Goal: Transaction & Acquisition: Purchase product/service

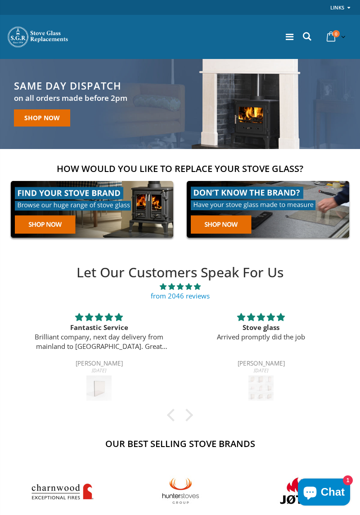
click at [40, 224] on img at bounding box center [92, 209] width 171 height 65
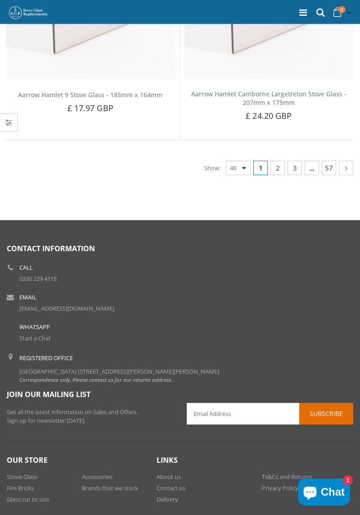
scroll to position [6154, 0]
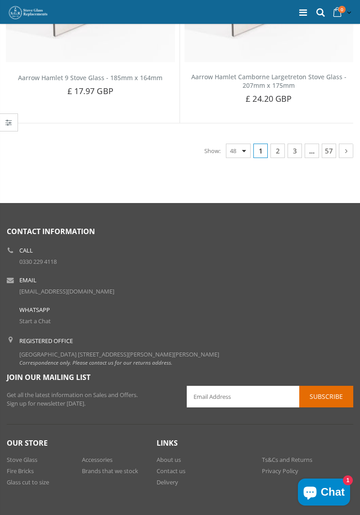
click at [272, 144] on link "2" at bounding box center [278, 151] width 14 height 14
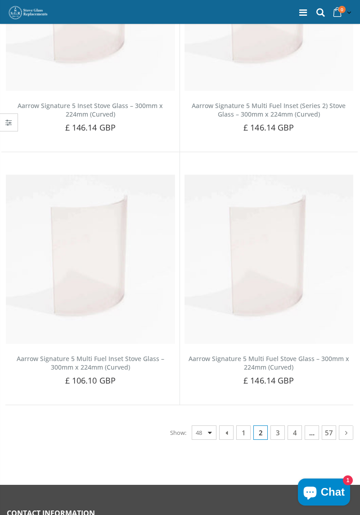
scroll to position [5778, 0]
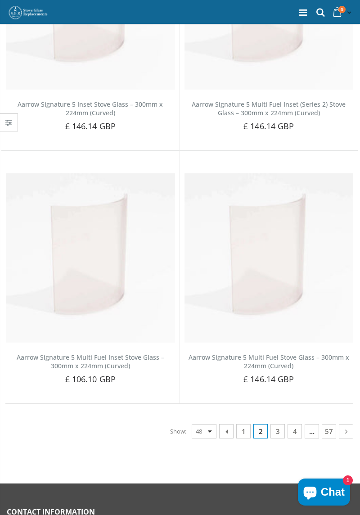
click at [275, 424] on link "3" at bounding box center [278, 431] width 14 height 14
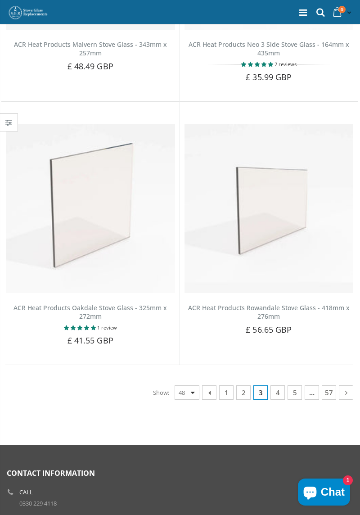
scroll to position [5872, 0]
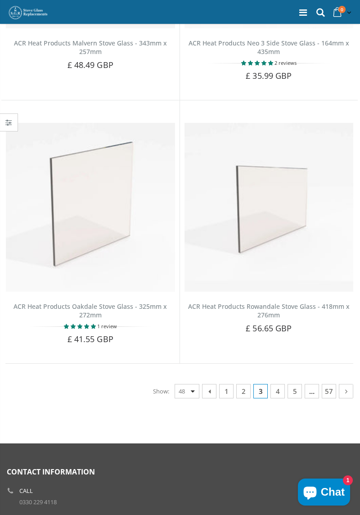
click at [320, 16] on icon at bounding box center [321, 13] width 12 height 12
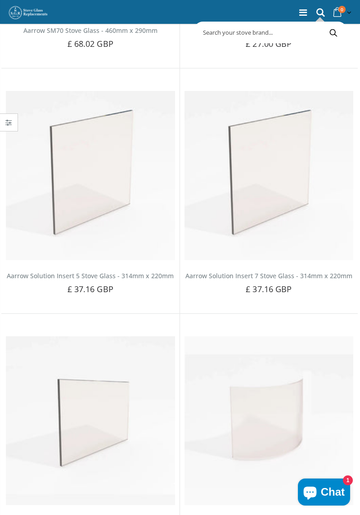
scroll to position [2010, 0]
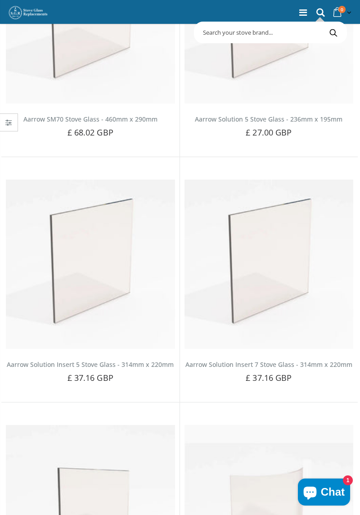
click at [273, 35] on input "text" at bounding box center [307, 32] width 223 height 17
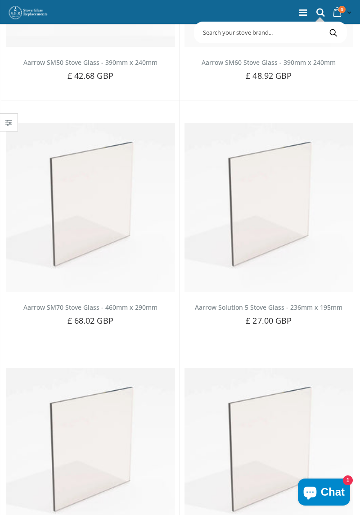
scroll to position [1733, 0]
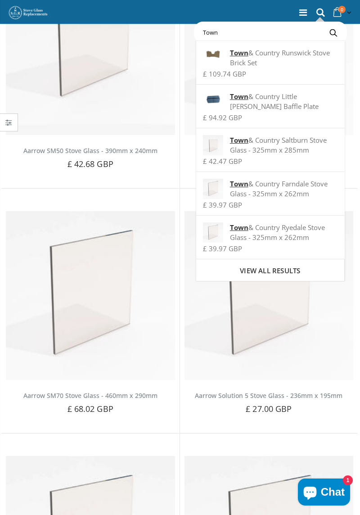
type input "Town"
click at [255, 271] on span "View all results" at bounding box center [270, 270] width 60 height 9
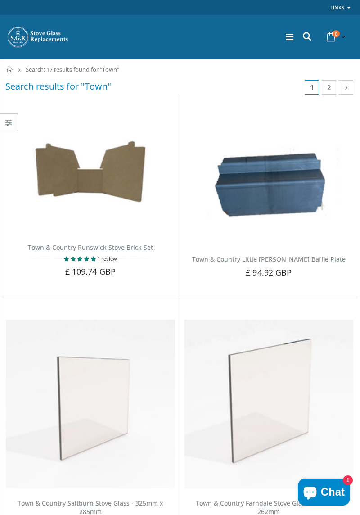
click at [91, 371] on img at bounding box center [90, 404] width 169 height 169
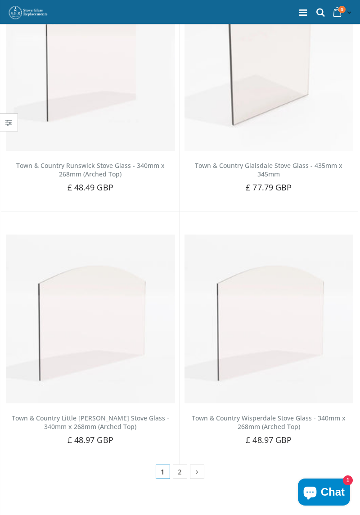
scroll to position [1042, 0]
click at [180, 465] on link "2" at bounding box center [180, 472] width 14 height 14
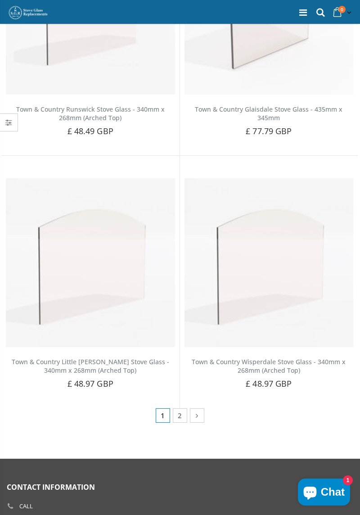
scroll to position [1099, 0]
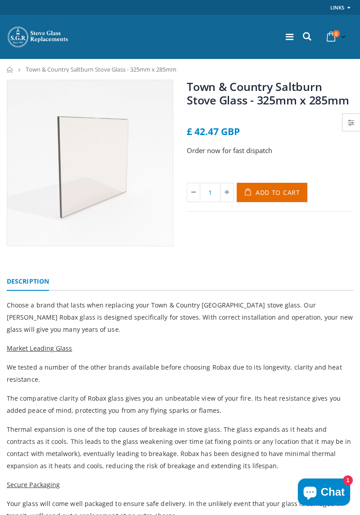
scroll to position [51, 0]
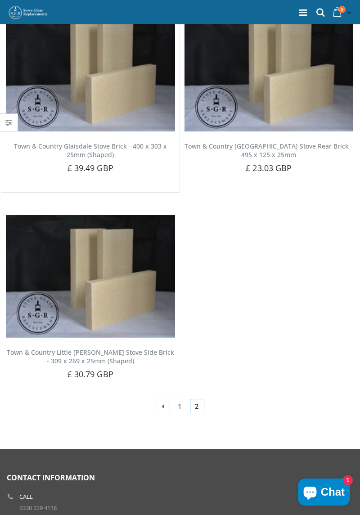
scroll to position [364, 0]
